Goal: Information Seeking & Learning: Learn about a topic

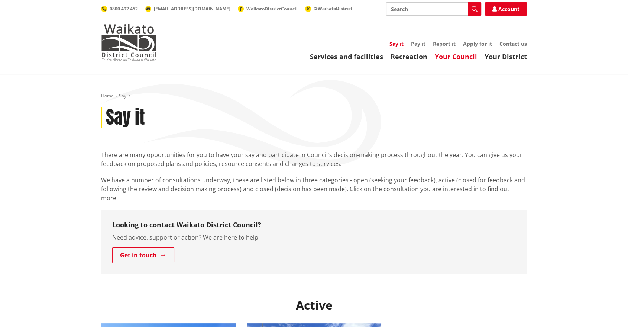
click at [469, 58] on link "Your Council" at bounding box center [456, 56] width 42 height 9
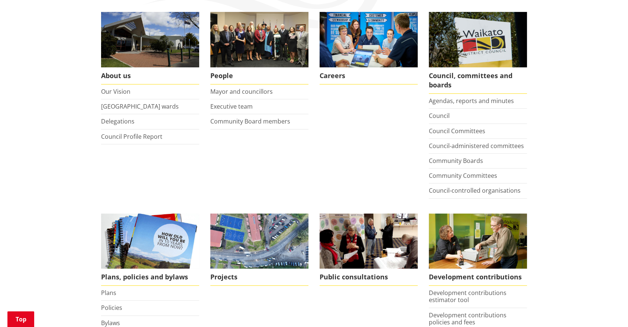
scroll to position [247, 0]
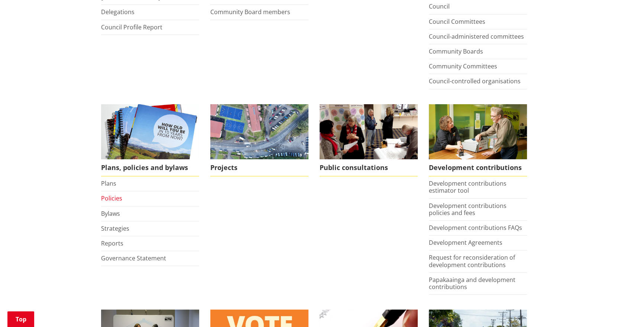
click at [110, 195] on link "Policies" at bounding box center [111, 198] width 21 height 8
click at [106, 221] on li "Strategies" at bounding box center [150, 228] width 98 height 15
click at [106, 213] on link "Bylaws" at bounding box center [110, 213] width 19 height 8
